Goal: Book appointment/travel/reservation

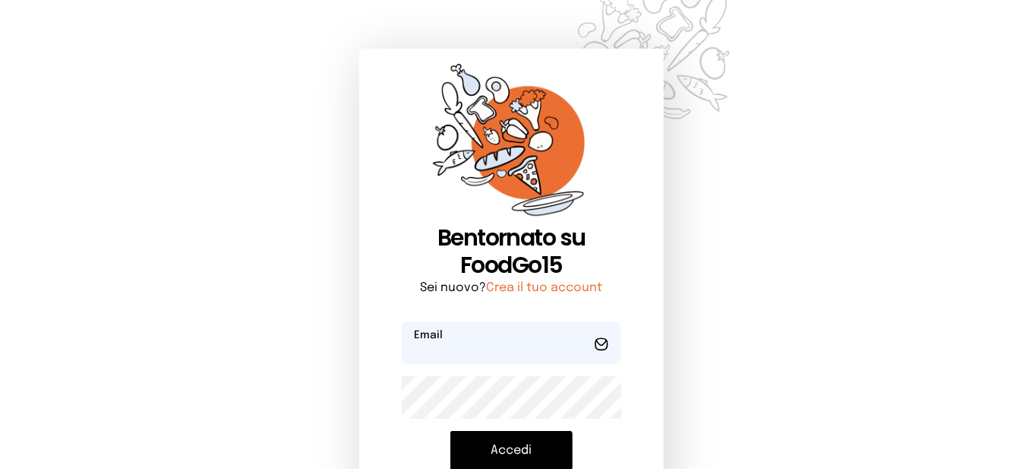
type input "**********"
click at [572, 437] on button "Accedi" at bounding box center [511, 450] width 122 height 39
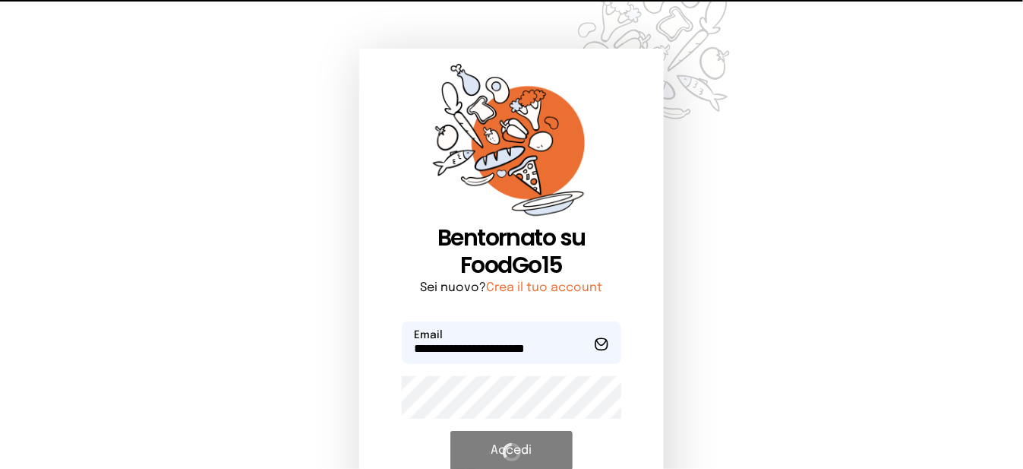
click at [563, 439] on div "Accedi Hai dimenticato la password?" at bounding box center [511, 466] width 219 height 70
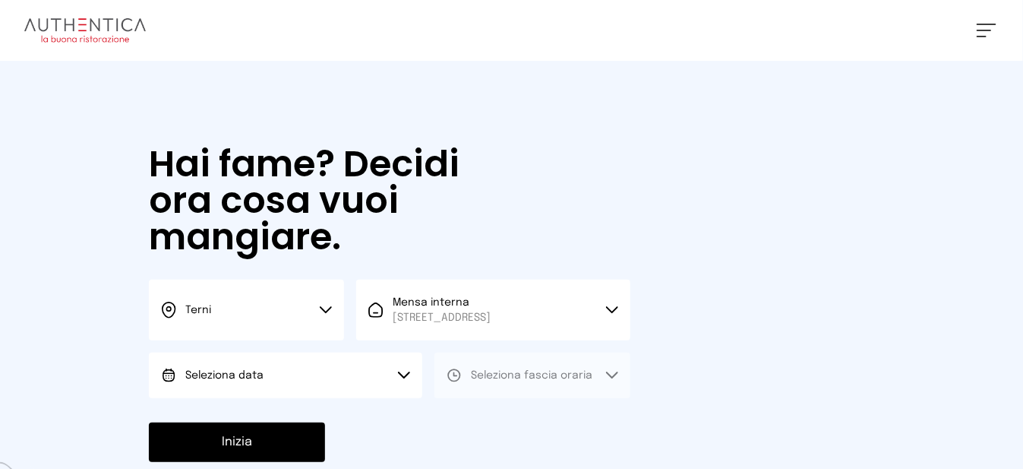
click at [286, 382] on button "Seleziona data" at bounding box center [285, 375] width 273 height 46
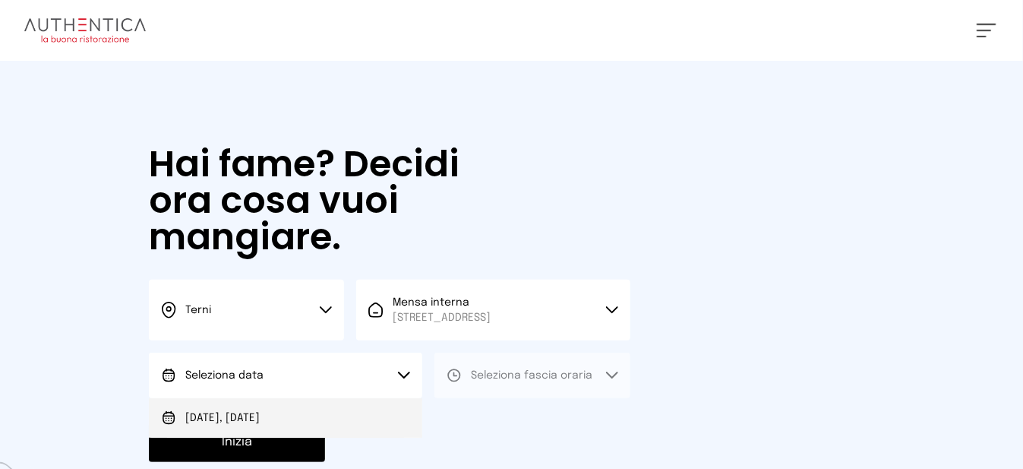
click at [283, 418] on li "[DATE], [DATE]" at bounding box center [285, 417] width 273 height 39
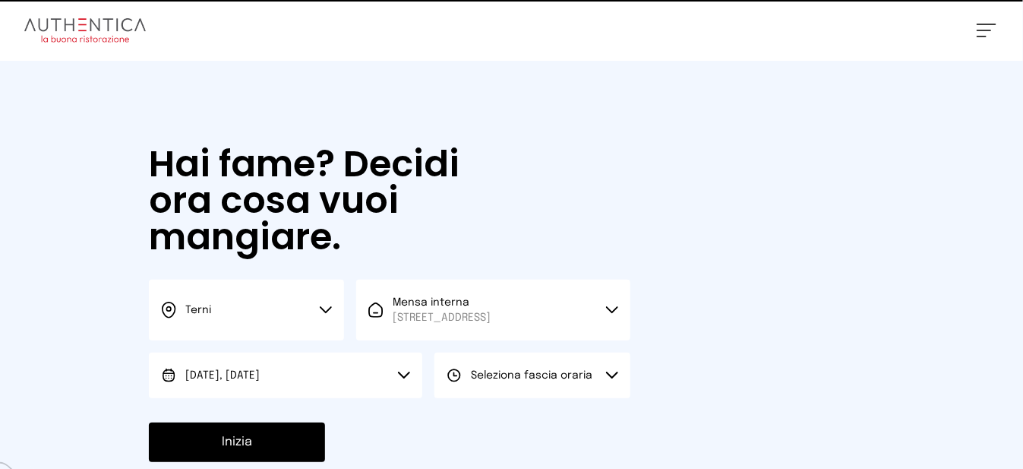
click at [538, 369] on button "Seleziona fascia oraria" at bounding box center [531, 375] width 195 height 46
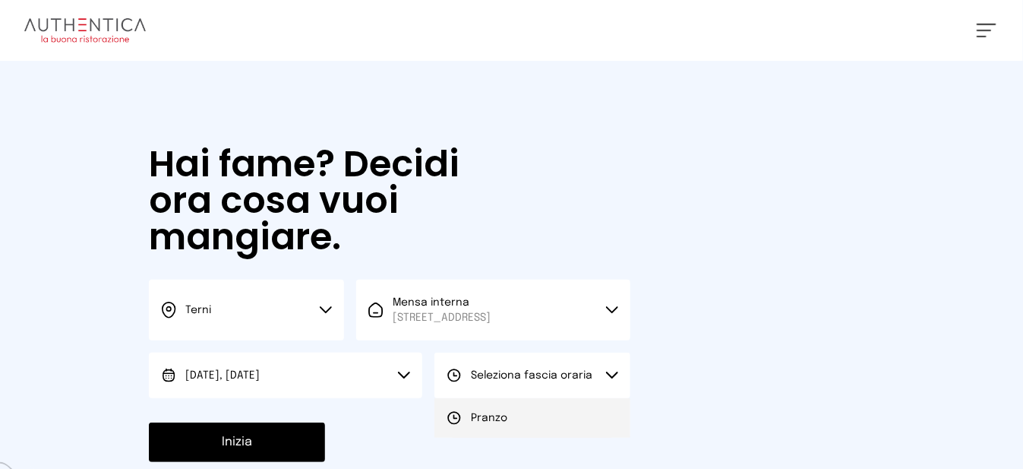
click at [507, 437] on li "Pranzo" at bounding box center [531, 417] width 195 height 39
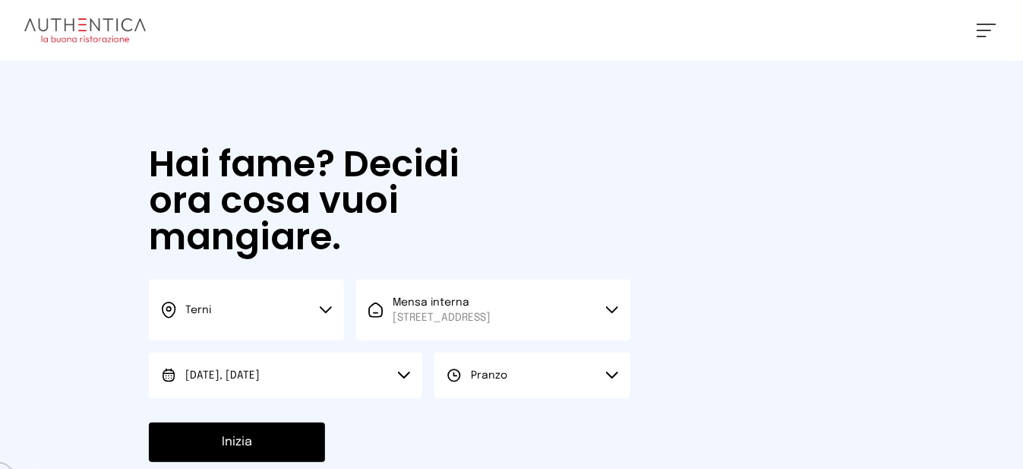
click at [153, 454] on button "Inizia" at bounding box center [237, 441] width 176 height 39
